Goal: Ask a question

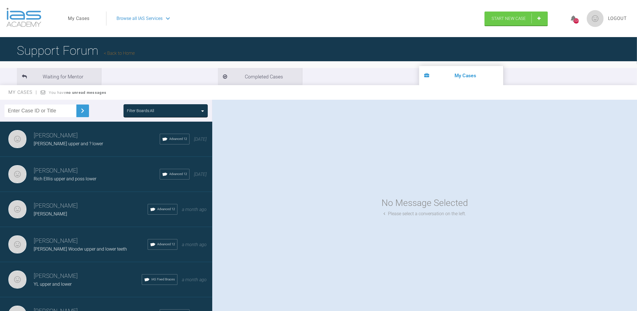
drag, startPoint x: 209, startPoint y: 135, endPoint x: 213, endPoint y: 150, distance: 15.5
click at [213, 150] on div "Filter Boards: All [PERSON_NAME] [PERSON_NAME] upper and ? lower Advanced 12 [D…" at bounding box center [318, 211] width 637 height 222
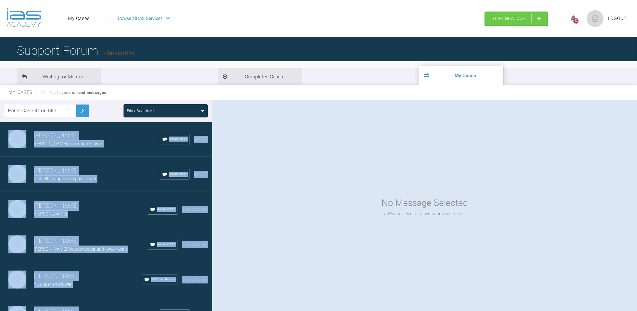
click at [213, 150] on div "Filter Boards: All [PERSON_NAME] [PERSON_NAME] upper and ? lower Advanced 12 [D…" at bounding box center [318, 211] width 637 height 222
drag, startPoint x: 213, startPoint y: 150, endPoint x: 207, endPoint y: 143, distance: 8.8
click at [207, 143] on div "[PERSON_NAME] [PERSON_NAME] upper and ? lower Advanced 12 [DATE]" at bounding box center [109, 139] width 219 height 35
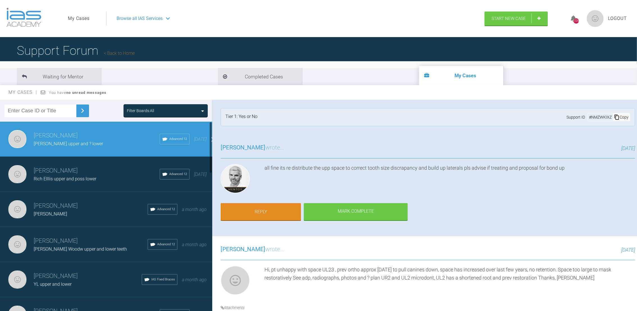
click at [270, 148] on h3 "[PERSON_NAME] wrote..." at bounding box center [253, 148] width 64 height 10
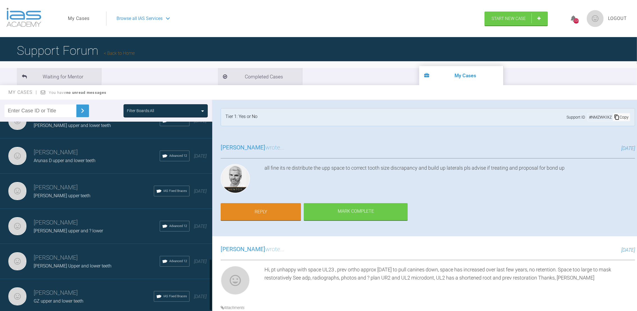
scroll to position [519, 0]
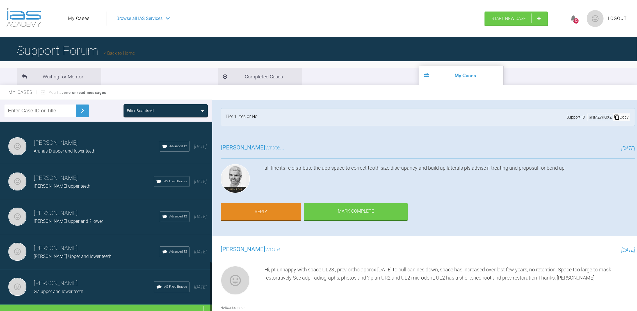
drag, startPoint x: 209, startPoint y: 146, endPoint x: 211, endPoint y: 298, distance: 151.9
click at [211, 298] on div at bounding box center [211, 287] width 2 height 52
click at [106, 304] on div "Load more" at bounding box center [109, 312] width 219 height 17
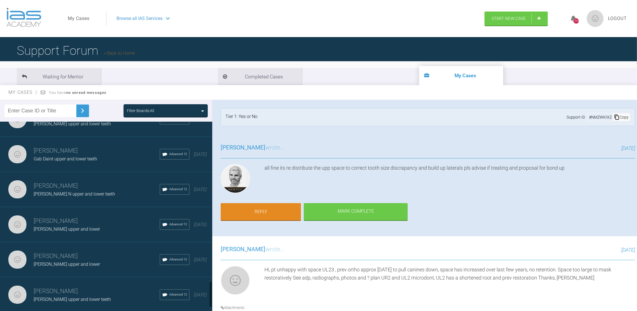
scroll to position [1213, 0]
drag, startPoint x: 210, startPoint y: 198, endPoint x: 200, endPoint y: 296, distance: 98.3
click at [200, 296] on div "[PERSON_NAME] [PERSON_NAME] upper and ? lower Advanced 12 [DATE] [PERSON_NAME] …" at bounding box center [106, 218] width 212 height 192
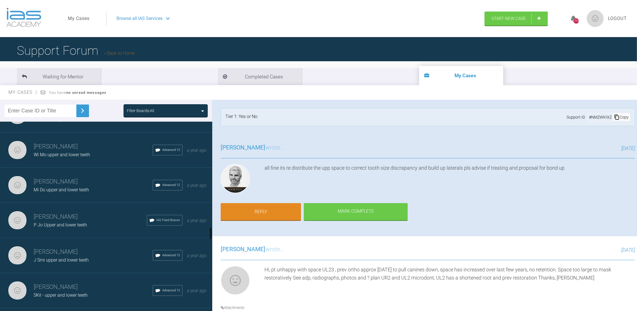
drag, startPoint x: 210, startPoint y: 212, endPoint x: 207, endPoint y: 234, distance: 22.2
click at [207, 234] on div "[PERSON_NAME] [PERSON_NAME] upper and ? lower Advanced 12 [DATE] [PERSON_NAME] …" at bounding box center [106, 218] width 212 height 192
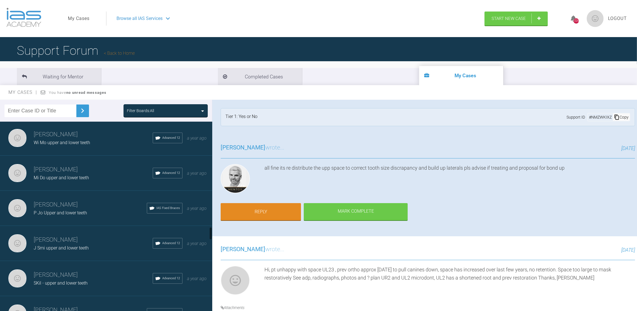
click at [207, 234] on div "[PERSON_NAME] J Smi upper and lower teeth Advanced 12 a year ago" at bounding box center [109, 243] width 219 height 35
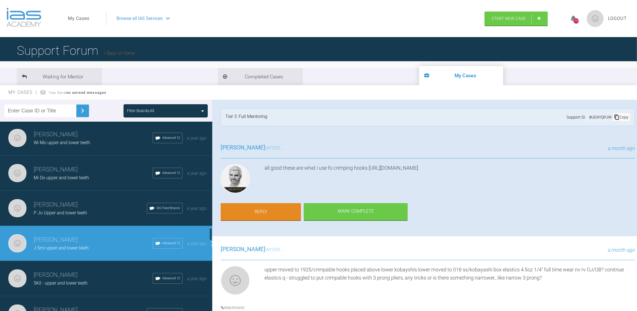
click at [117, 244] on div "J Smi upper and lower teeth" at bounding box center [93, 247] width 119 height 7
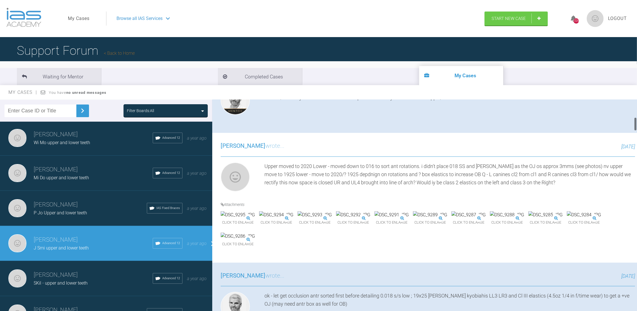
scroll to position [297, 0]
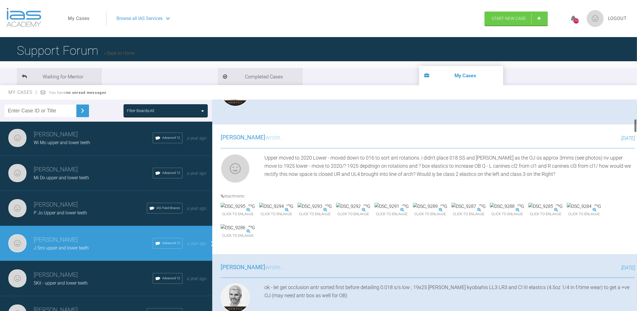
drag, startPoint x: 635, startPoint y: 105, endPoint x: 636, endPoint y: 124, distance: 19.1
click at [636, 124] on div at bounding box center [636, 126] width 2 height 14
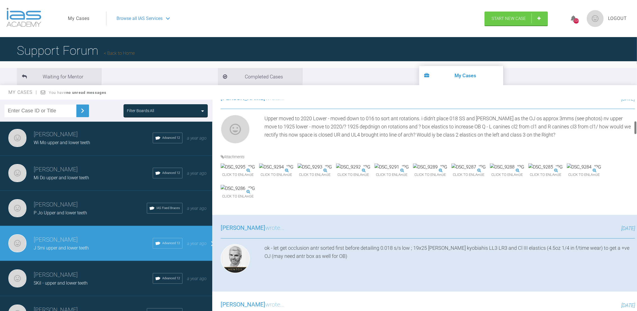
scroll to position [345, 0]
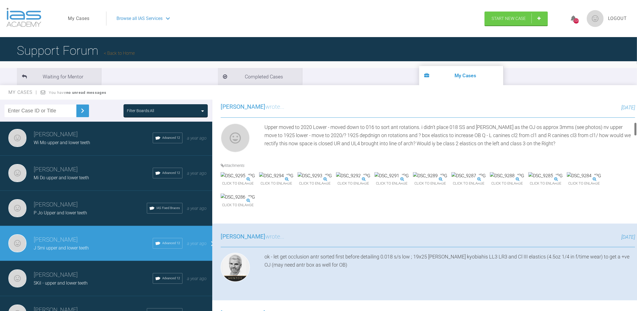
drag, startPoint x: 636, startPoint y: 125, endPoint x: 635, endPoint y: 128, distance: 3.4
click at [635, 128] on div at bounding box center [636, 129] width 2 height 14
